Goal: Task Accomplishment & Management: Use online tool/utility

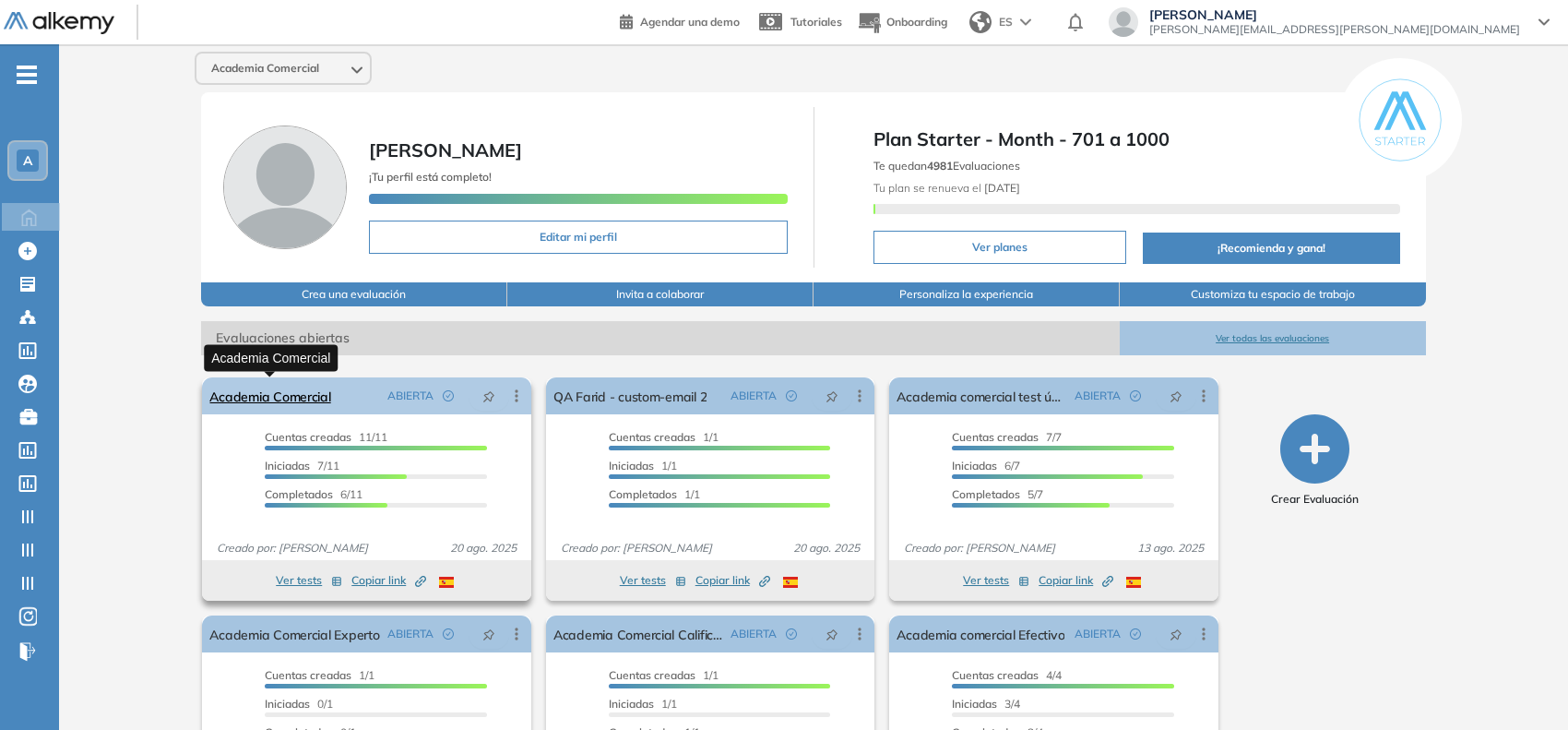
click at [296, 390] on link "Academia Comercial" at bounding box center [269, 395] width 121 height 37
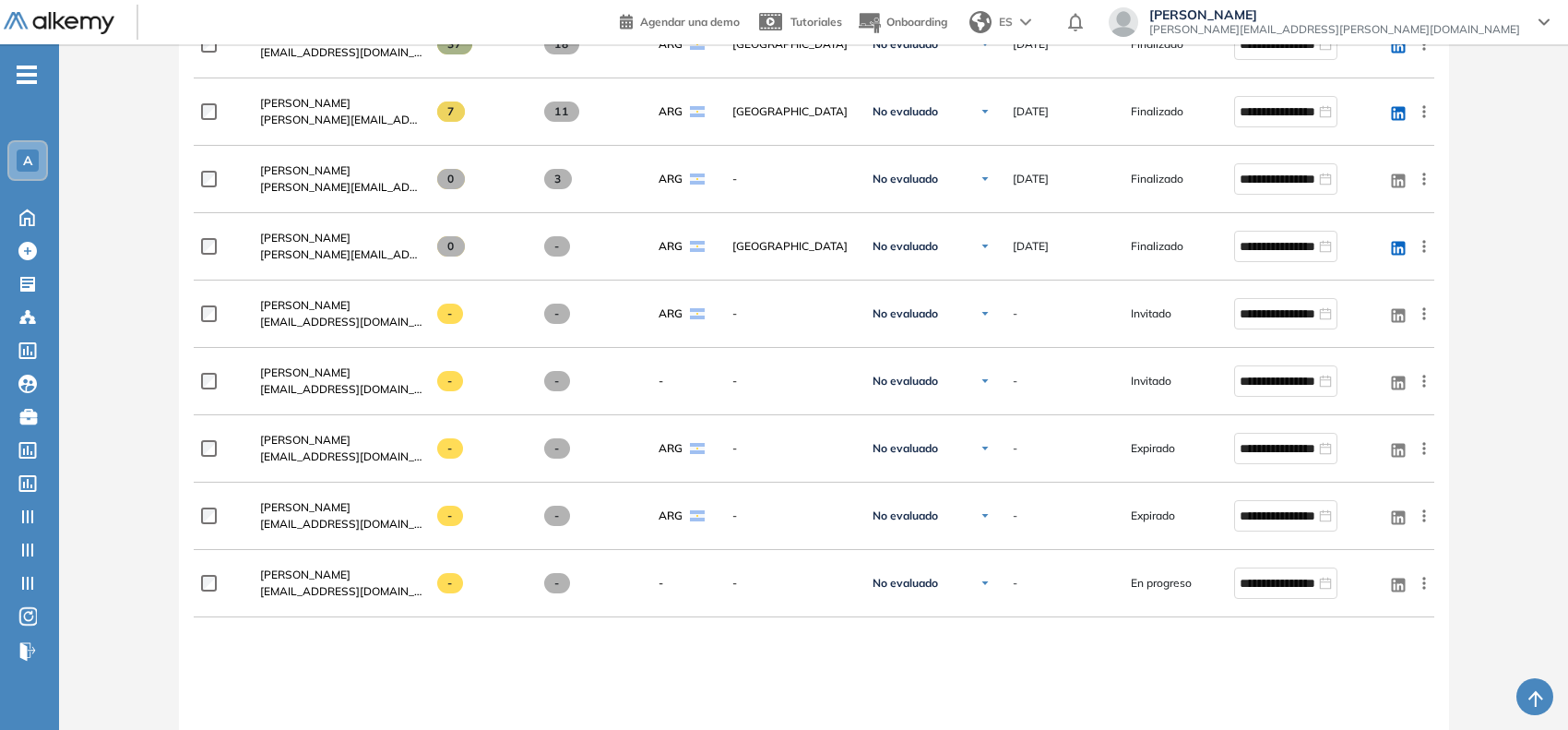
scroll to position [817, 0]
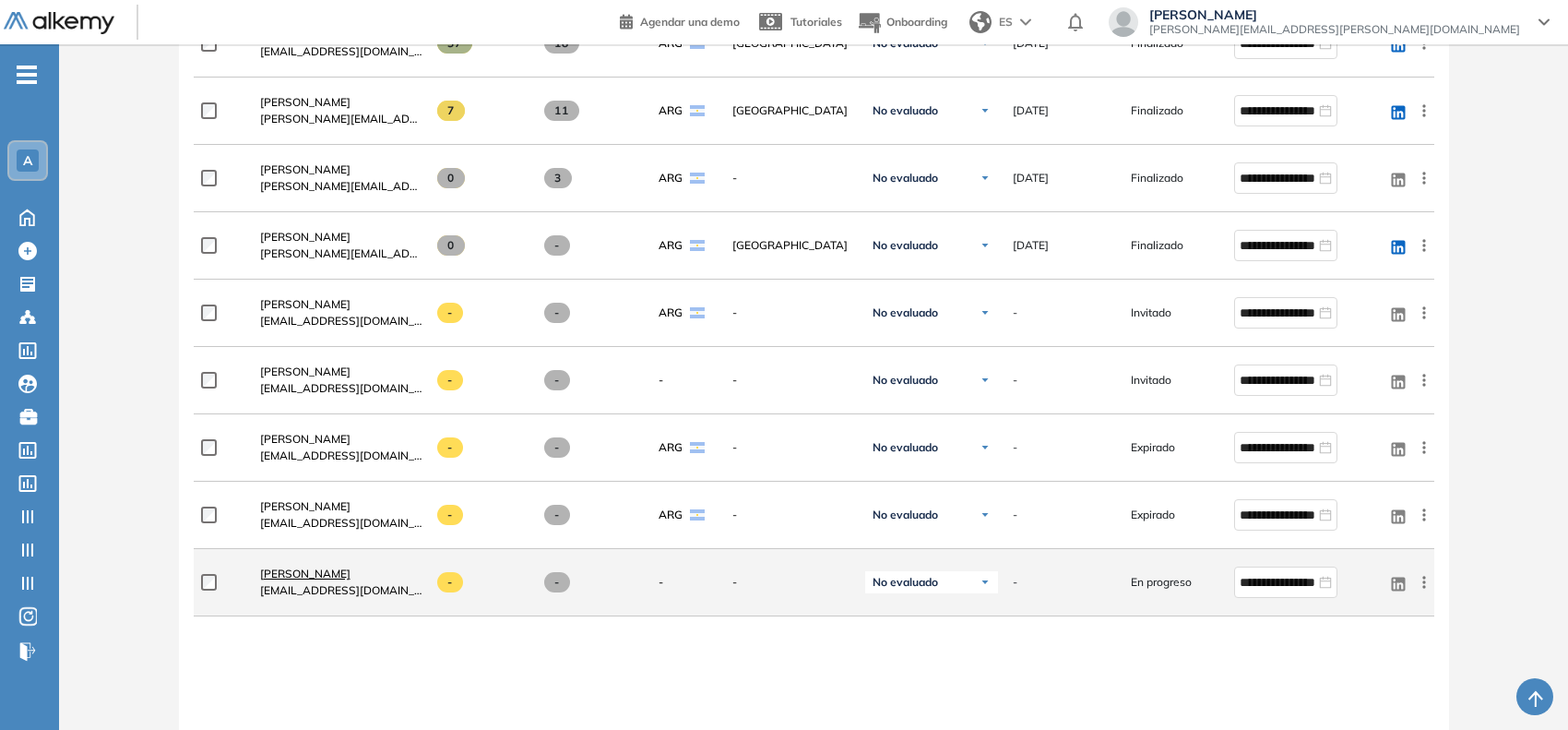
click at [351, 577] on span "[PERSON_NAME]" at bounding box center [305, 573] width 90 height 14
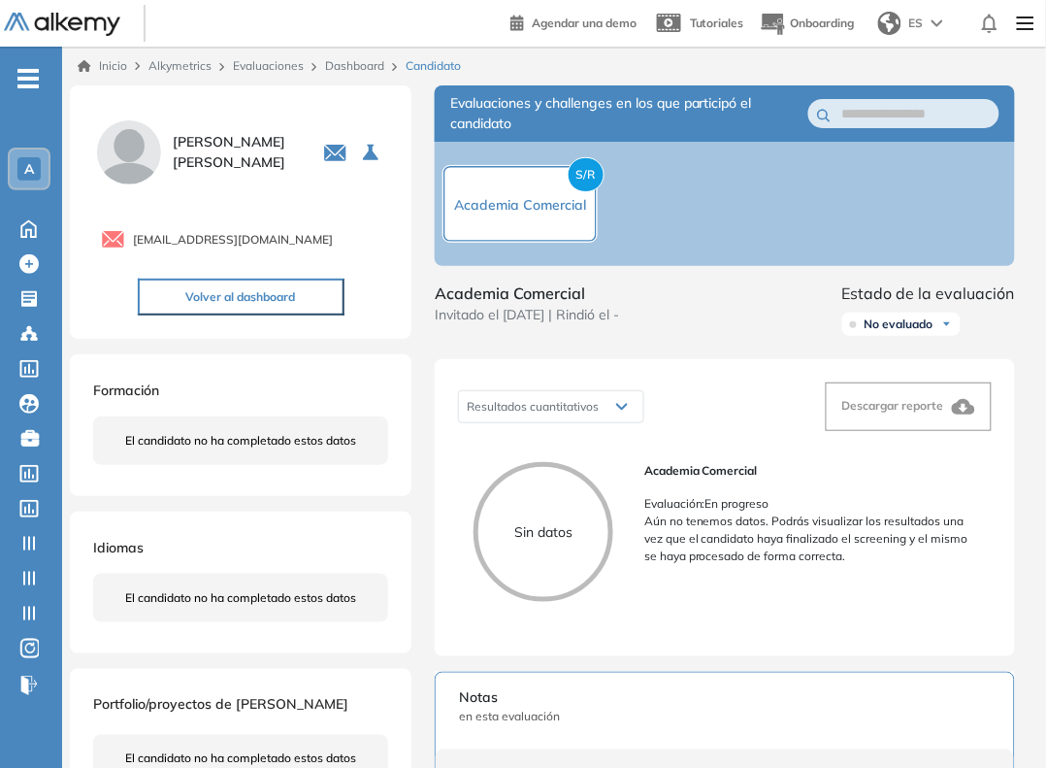
click at [365, 63] on link "Dashboard" at bounding box center [354, 65] width 59 height 15
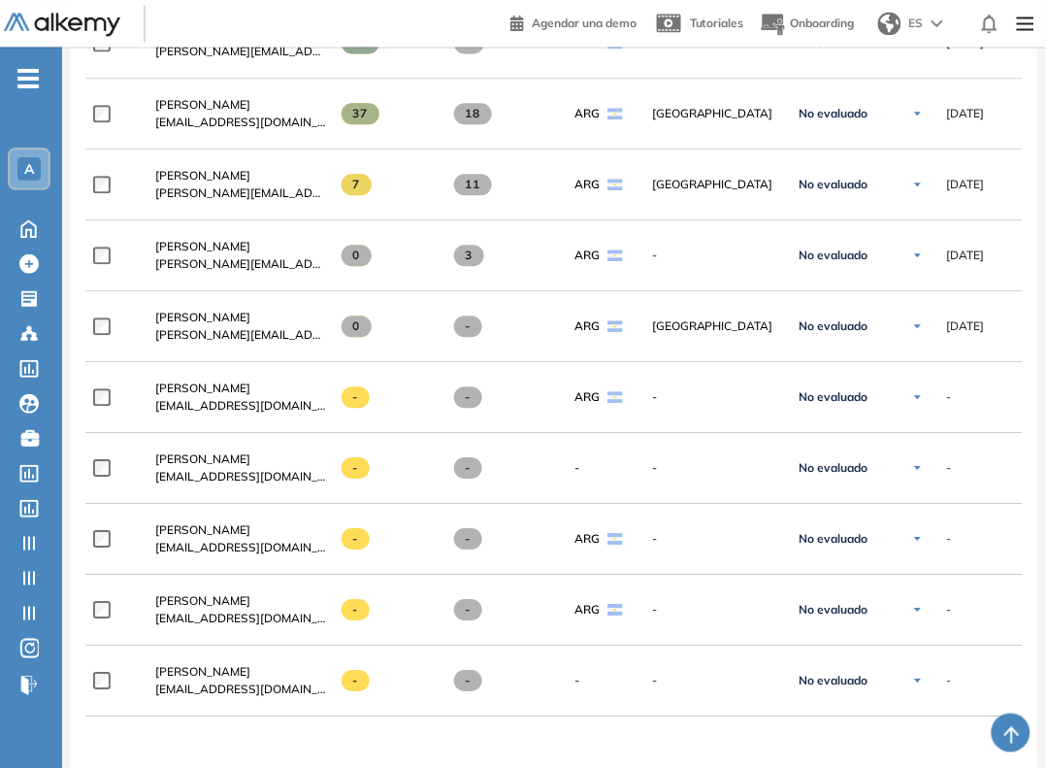
scroll to position [1138, 0]
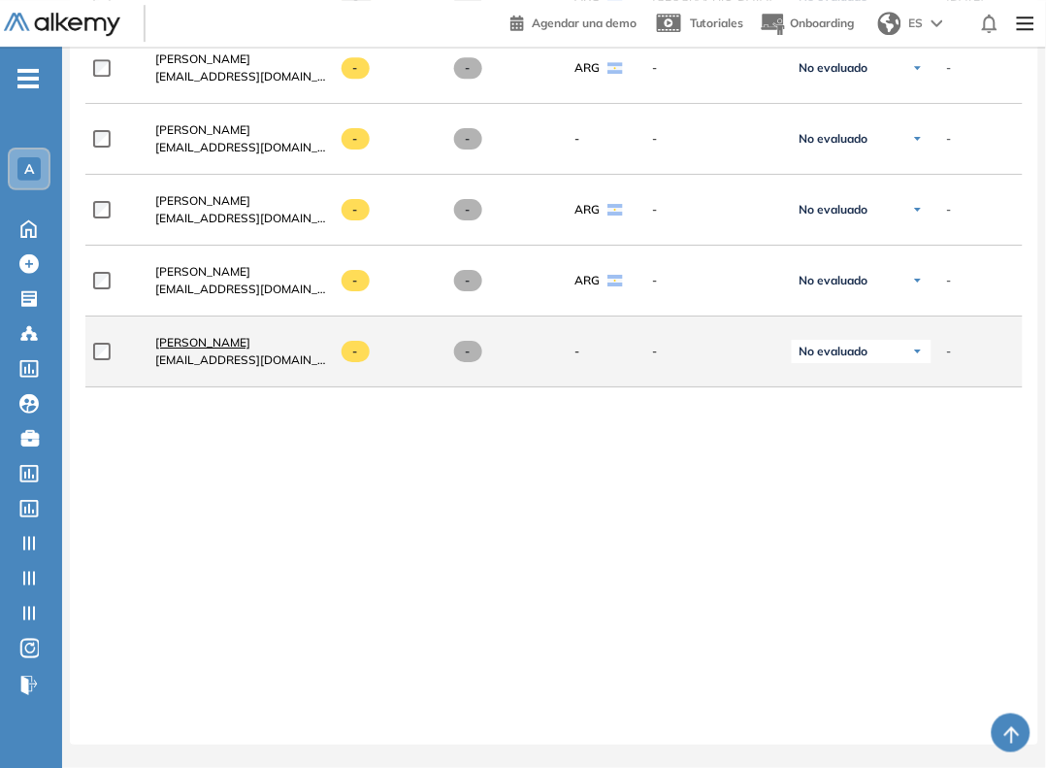
click at [250, 341] on span "[PERSON_NAME]" at bounding box center [202, 342] width 95 height 15
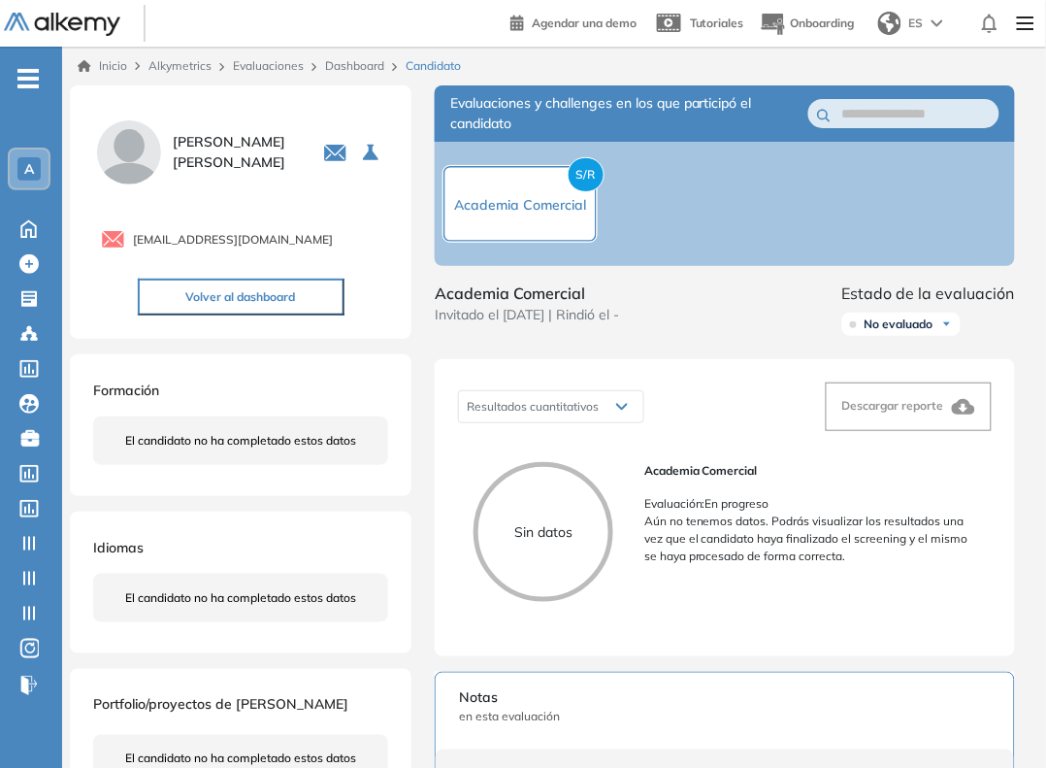
click at [369, 61] on link "Dashboard" at bounding box center [354, 65] width 59 height 15
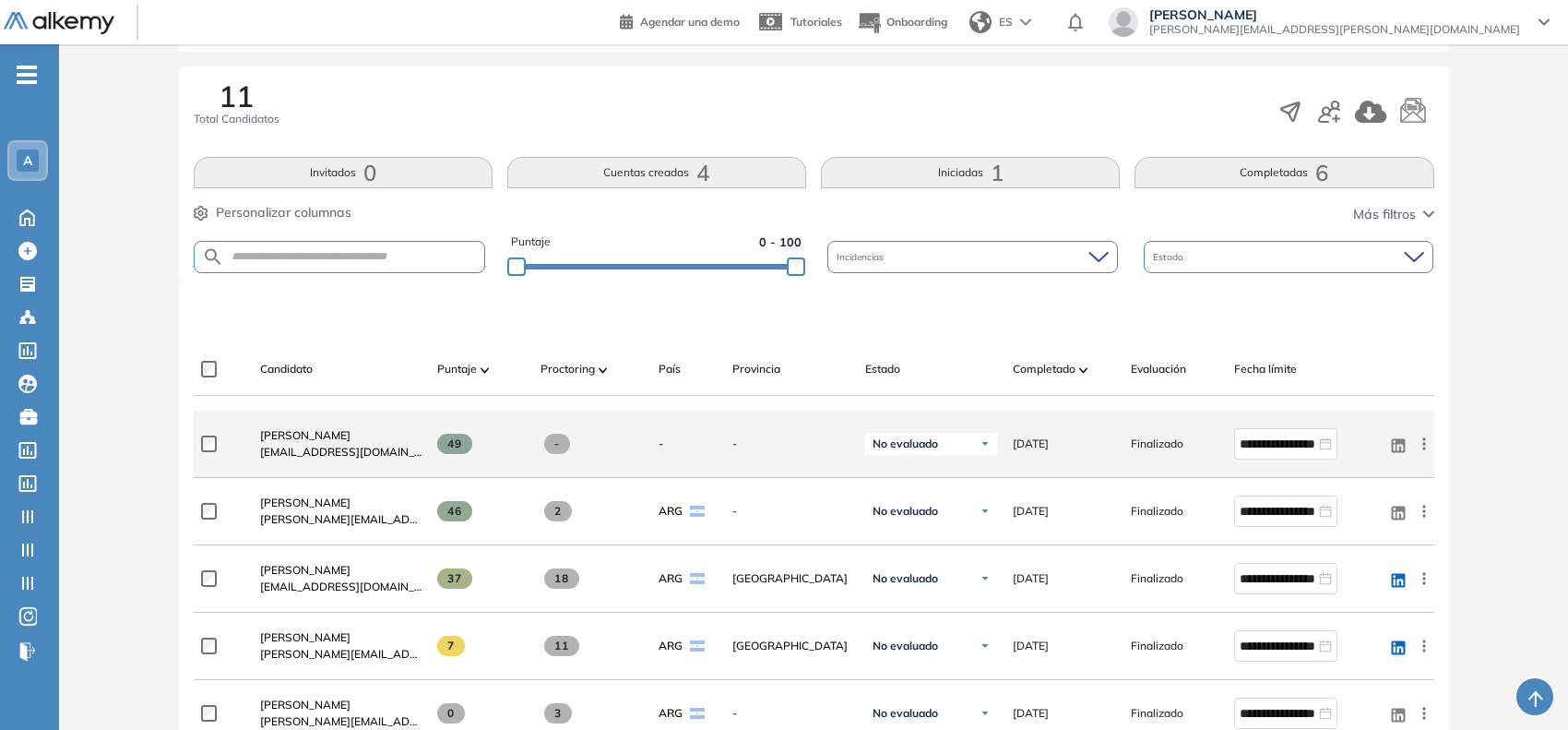
scroll to position [1067, 0]
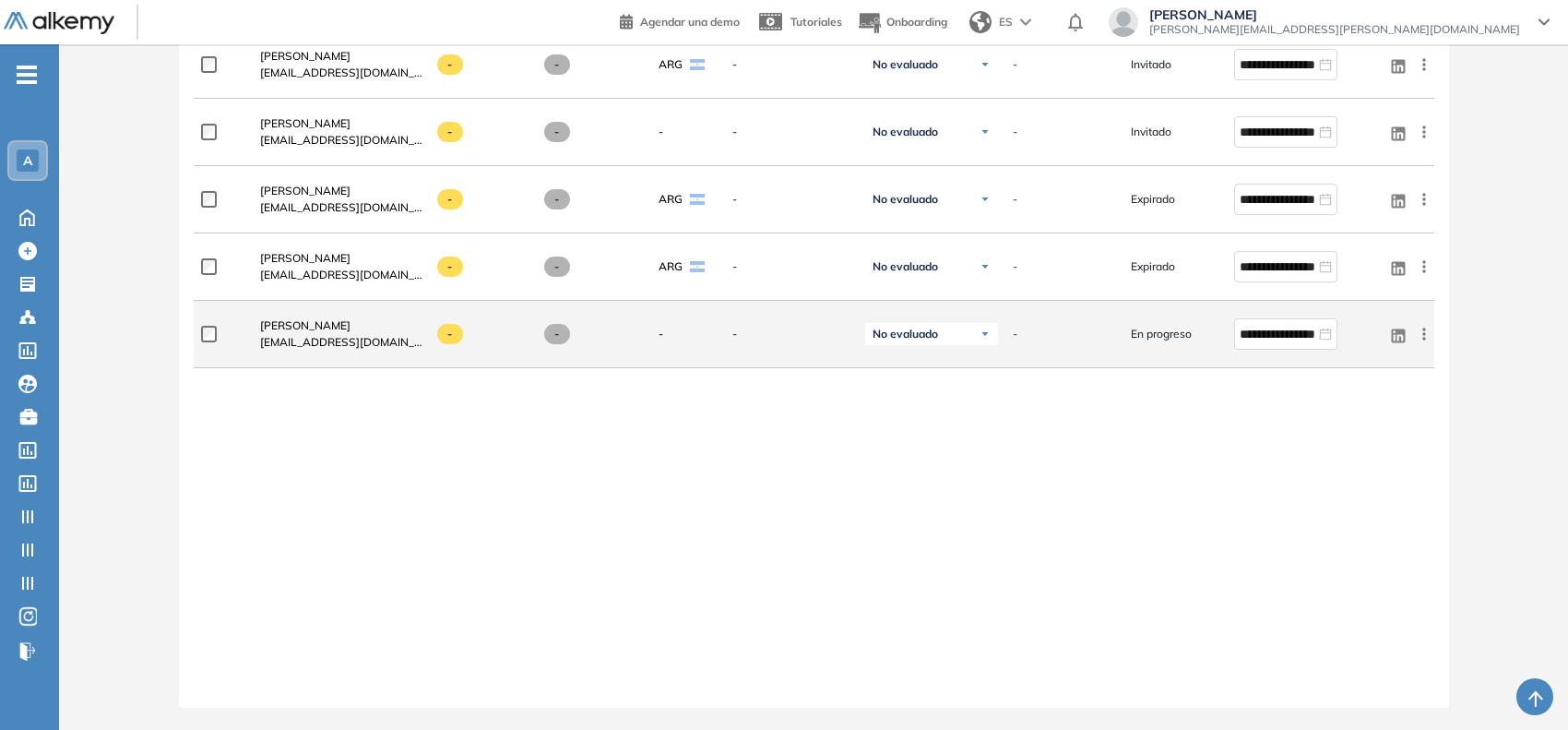
click at [1424, 338] on icon at bounding box center [1424, 334] width 3 height 12
click at [1356, 518] on span "Reiniciar" at bounding box center [1356, 516] width 54 height 16
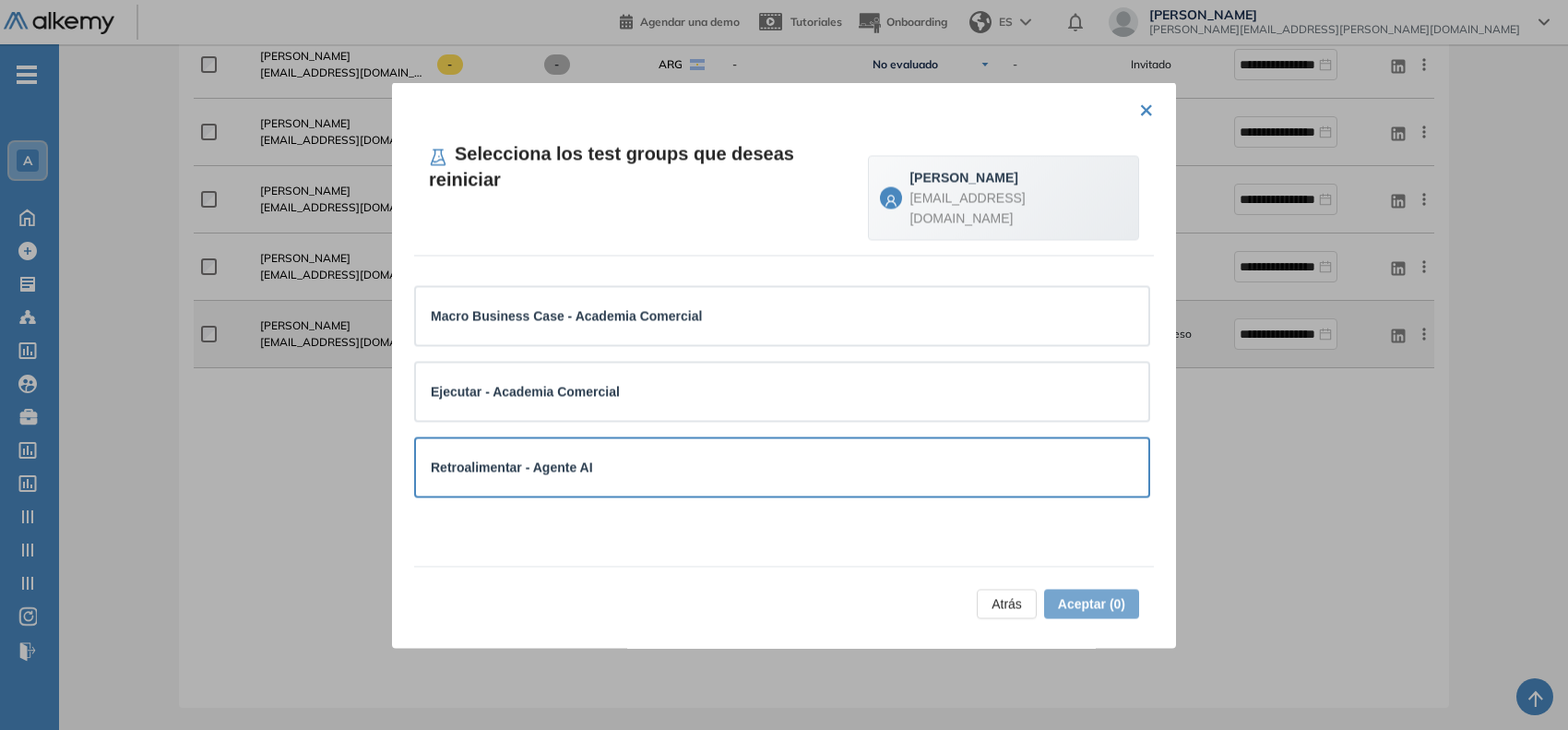
click at [983, 456] on div "Retroalimentar - Agente AI" at bounding box center [782, 466] width 703 height 20
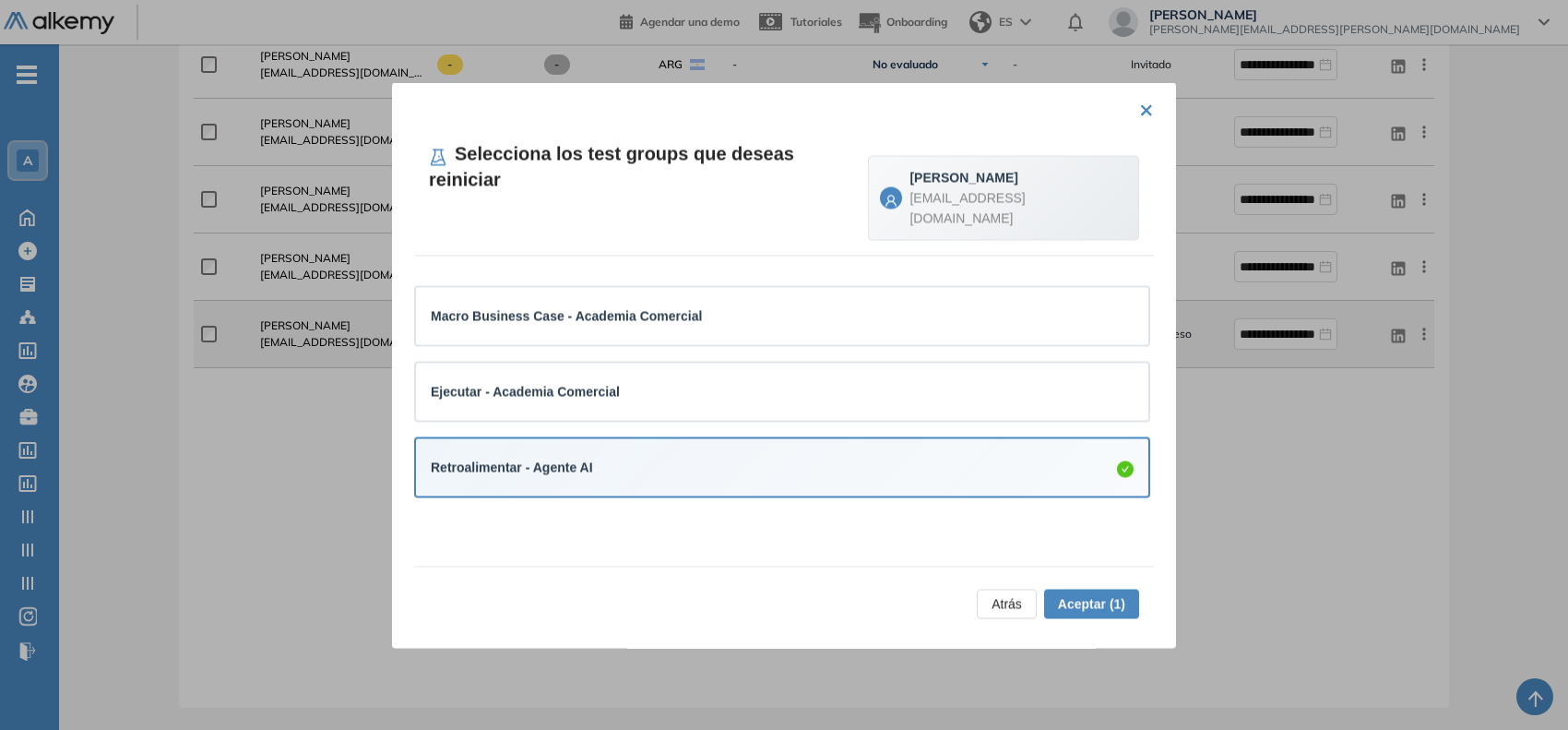
click at [1093, 602] on span "Aceptar (1)" at bounding box center [1091, 603] width 67 height 20
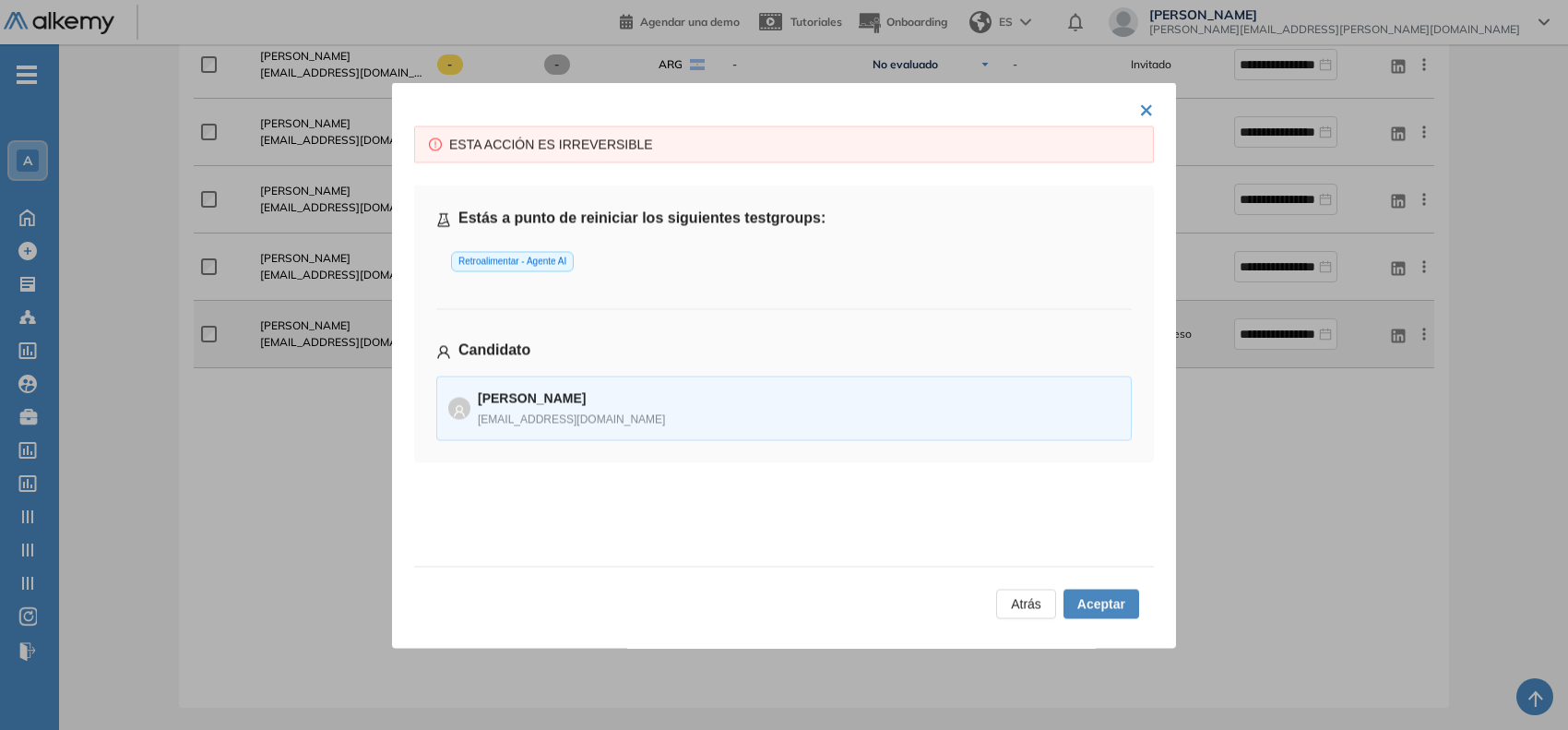
click at [1093, 602] on span "Aceptar" at bounding box center [1101, 603] width 48 height 20
